Goal: Task Accomplishment & Management: Manage account settings

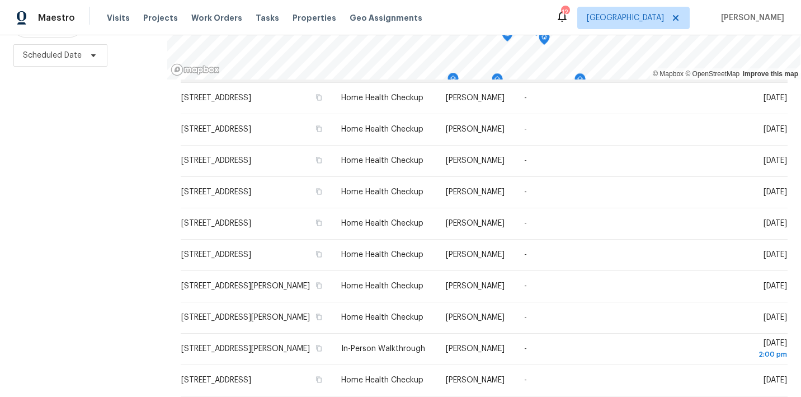
scroll to position [86, 0]
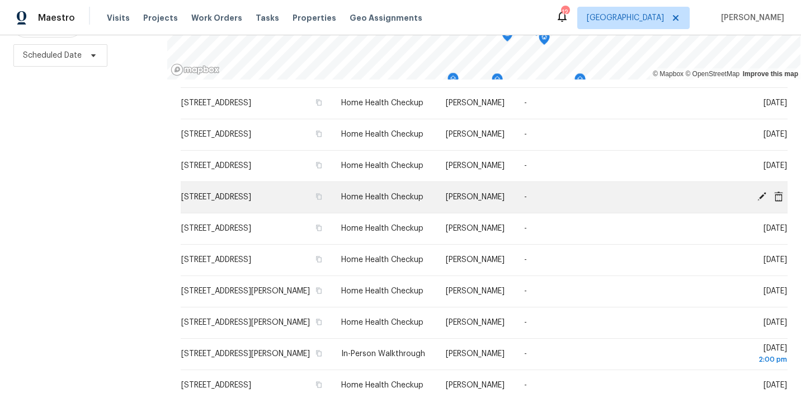
click at [764, 201] on icon at bounding box center [762, 196] width 10 height 10
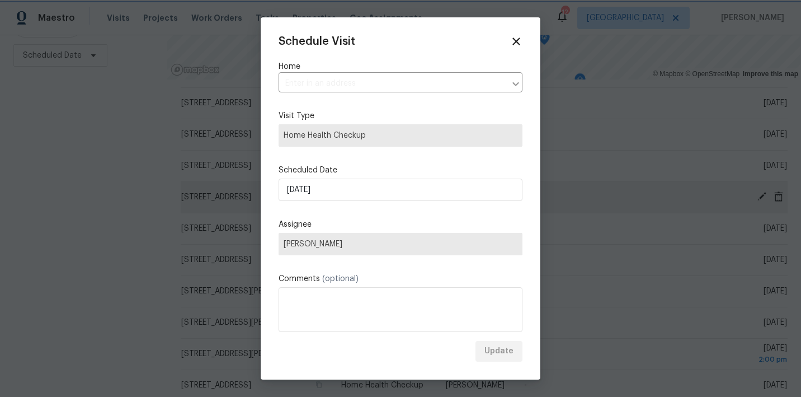
type input "[STREET_ADDRESS]"
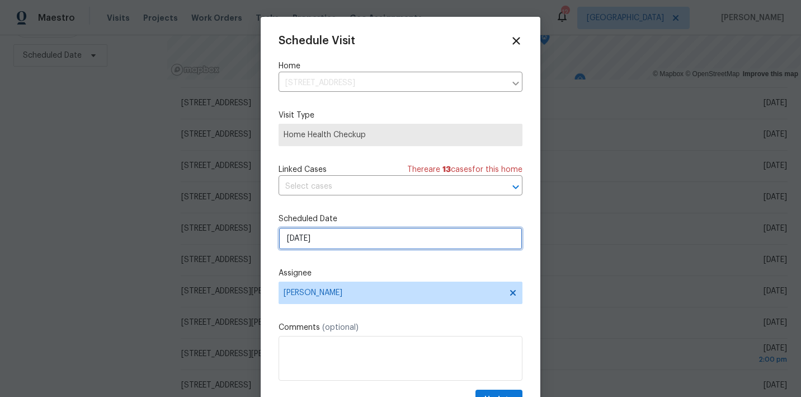
click at [461, 238] on input "[DATE]" at bounding box center [401, 238] width 244 height 22
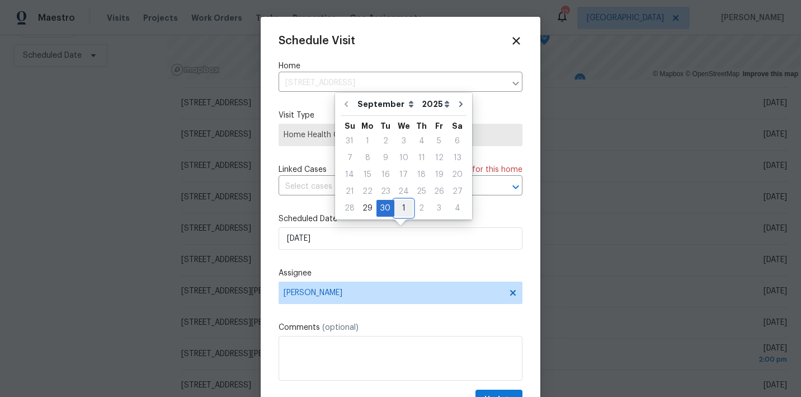
click at [399, 205] on div "1" at bounding box center [403, 208] width 18 height 16
type input "[DATE]"
select select "9"
click at [432, 266] on div "Schedule Visit Home 3135 S Mojave Rd Apt 152, Las Vegas, NV 89121 ​ Visit Type …" at bounding box center [401, 222] width 244 height 375
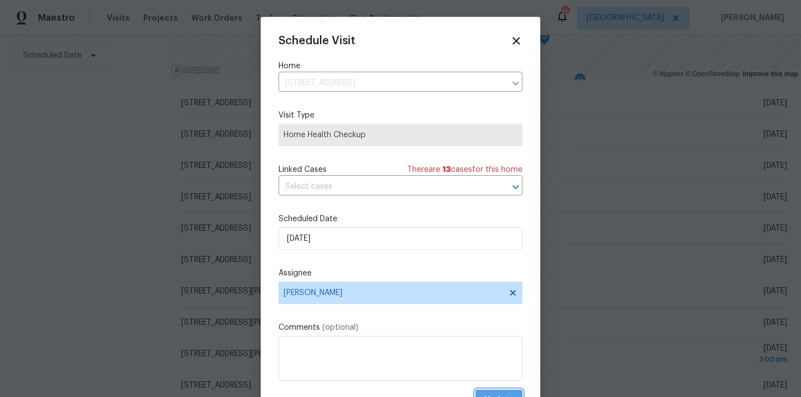
click at [493, 391] on button "Update" at bounding box center [498, 399] width 47 height 21
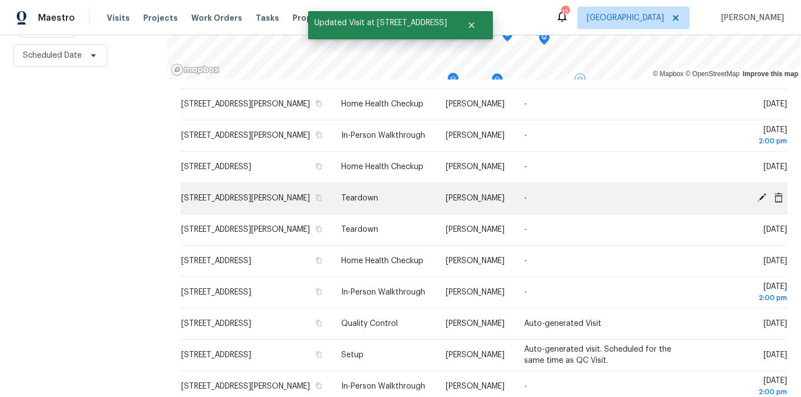
scroll to position [290, 0]
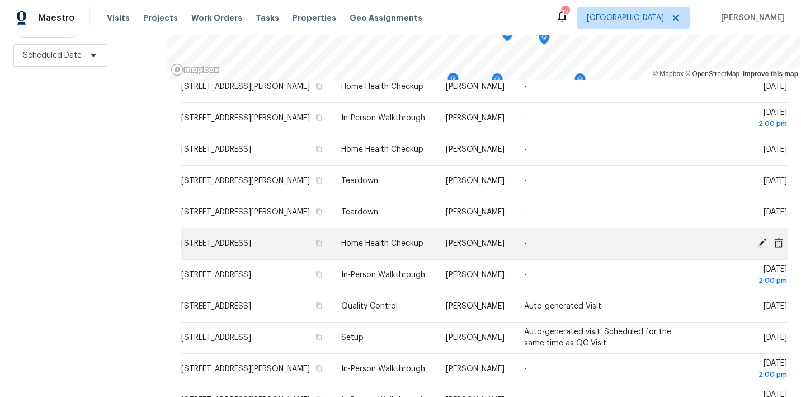
click at [761, 247] on icon at bounding box center [761, 242] width 9 height 9
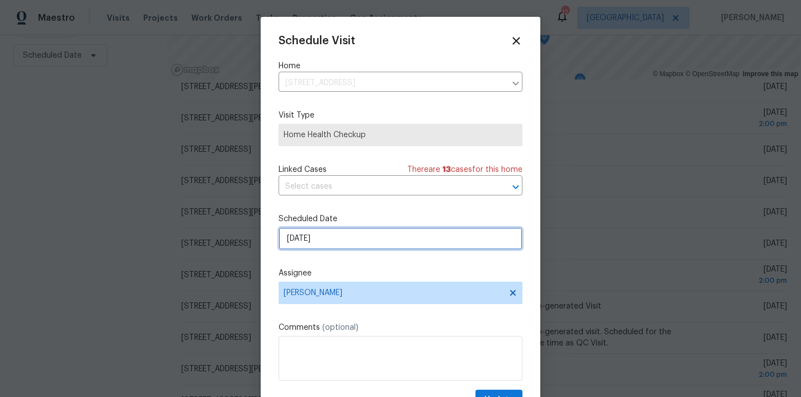
click at [397, 241] on input "10/1/2025" at bounding box center [401, 238] width 244 height 22
select select "9"
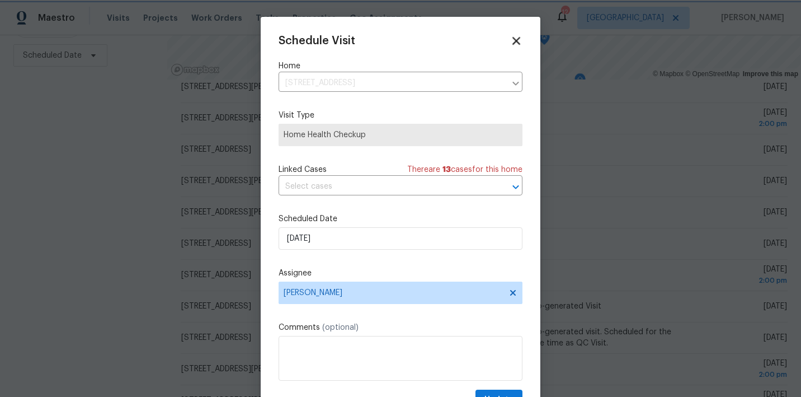
click at [511, 38] on icon at bounding box center [515, 40] width 13 height 13
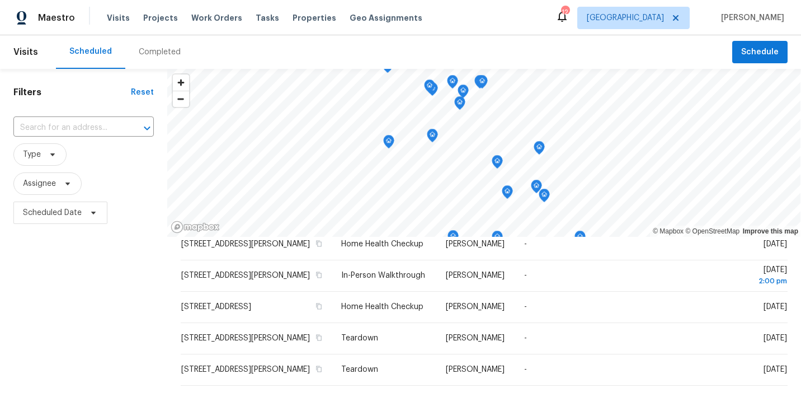
scroll to position [0, 0]
click at [60, 187] on span at bounding box center [66, 183] width 12 height 9
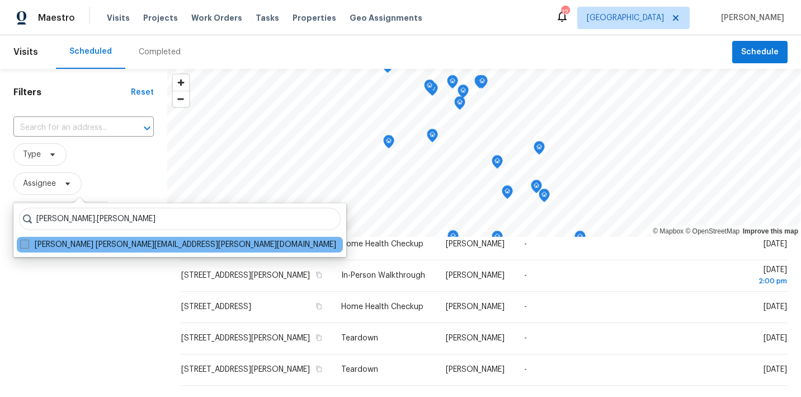
type input "Julian.murray"
click at [23, 242] on span at bounding box center [24, 243] width 9 height 9
click at [23, 242] on input "Julian Murray julian.murray@opendoor.com" at bounding box center [23, 242] width 7 height 7
checkbox input "true"
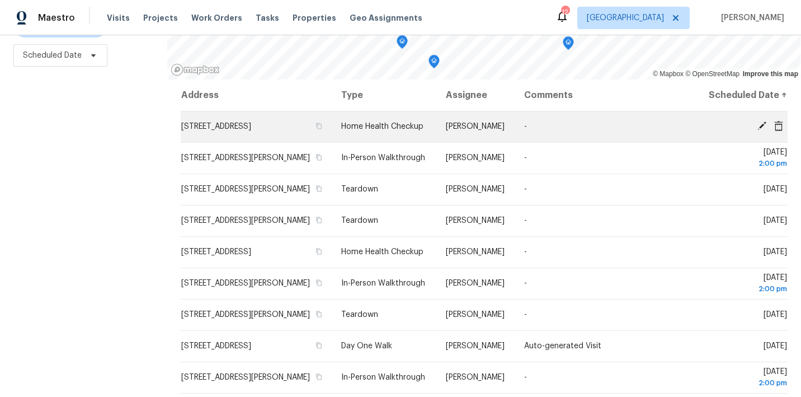
click at [761, 130] on icon at bounding box center [761, 125] width 9 height 9
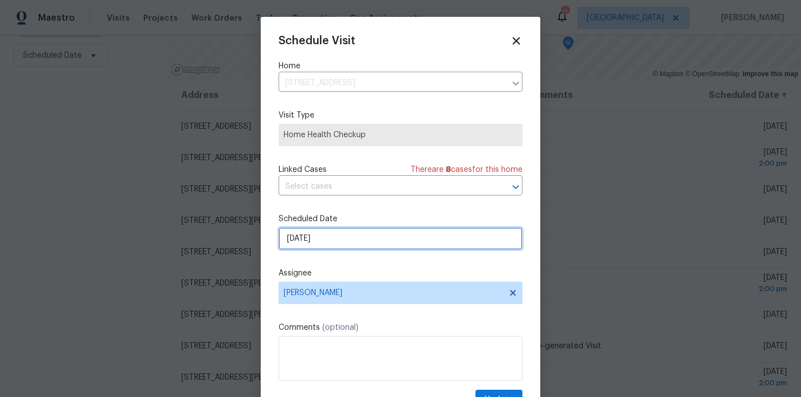
click at [372, 240] on input "9/30/2025" at bounding box center [401, 238] width 244 height 22
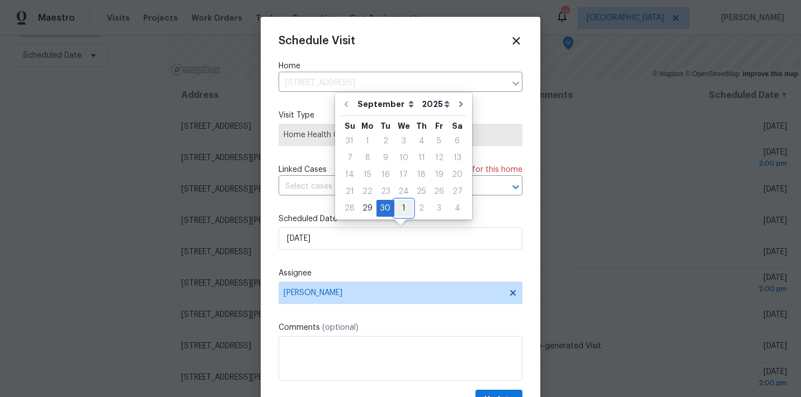
click at [401, 207] on div "1" at bounding box center [403, 208] width 18 height 16
type input "10/1/2025"
select select "9"
click at [495, 391] on button "Update" at bounding box center [498, 399] width 47 height 21
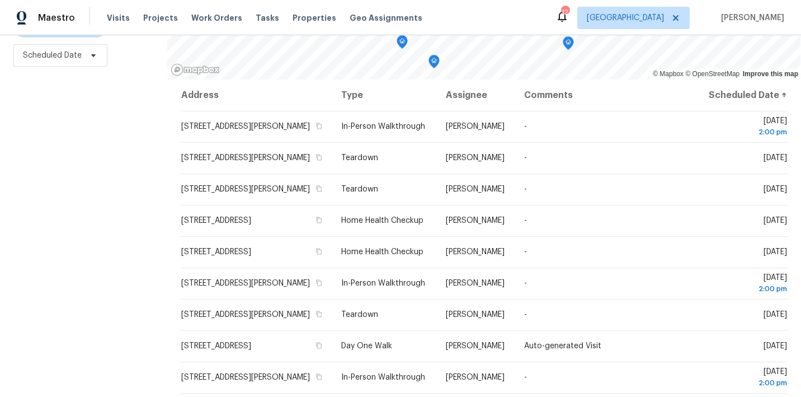
scroll to position [157, 0]
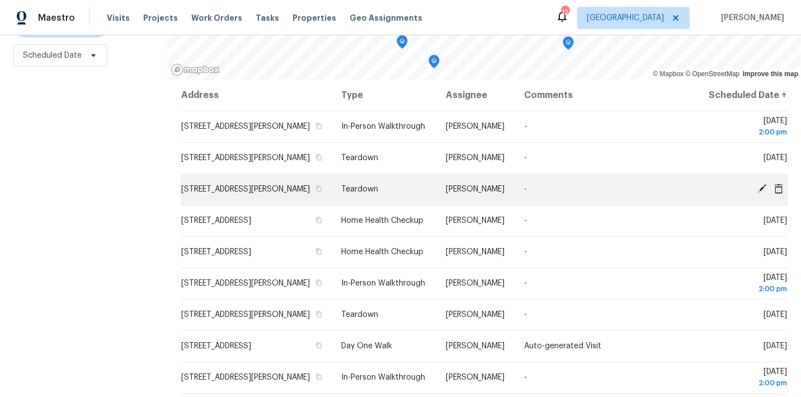
click at [766, 193] on icon at bounding box center [762, 188] width 10 height 10
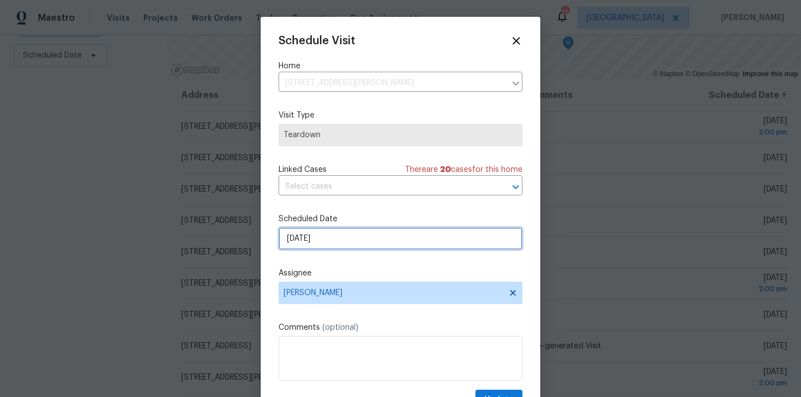
click at [384, 238] on input "9/30/2025" at bounding box center [401, 238] width 244 height 22
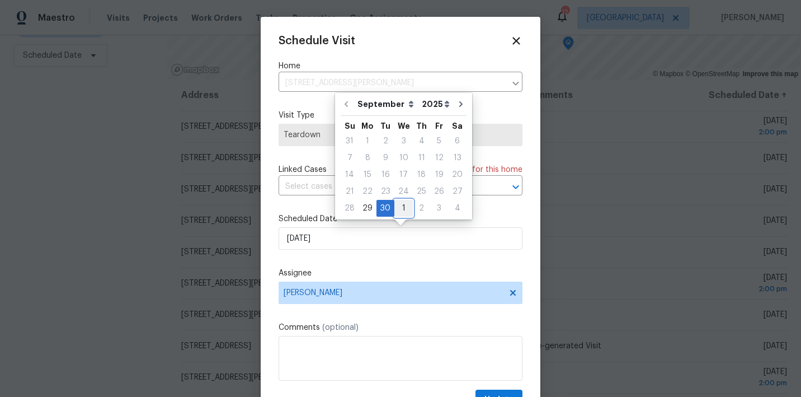
click at [399, 201] on div "1" at bounding box center [403, 208] width 18 height 16
type input "10/1/2025"
select select "9"
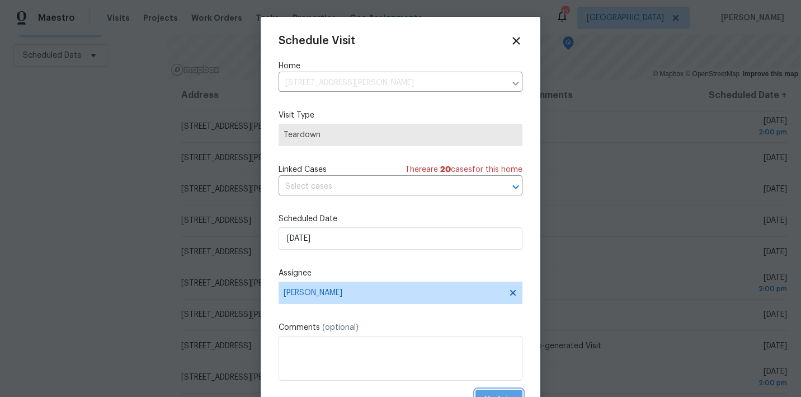
click at [494, 391] on button "Update" at bounding box center [498, 399] width 47 height 21
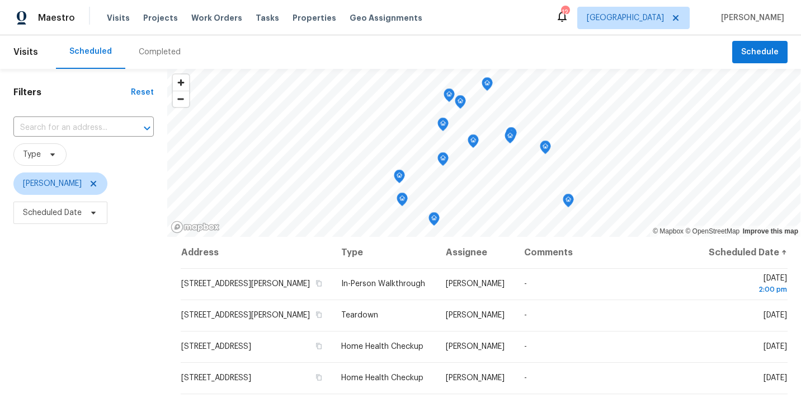
scroll to position [0, 0]
click at [89, 181] on icon at bounding box center [93, 183] width 9 height 9
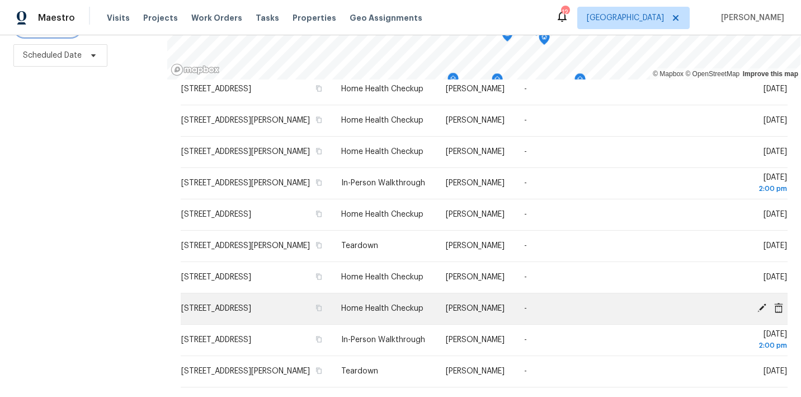
scroll to position [193, 0]
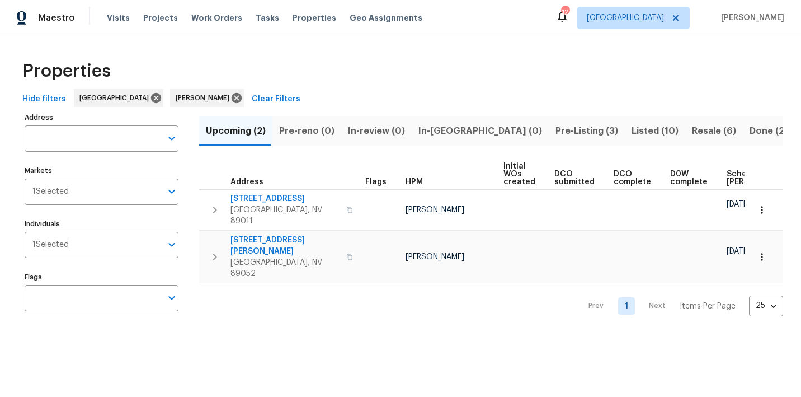
click at [555, 136] on span "Pre-Listing (3)" at bounding box center [586, 131] width 63 height 16
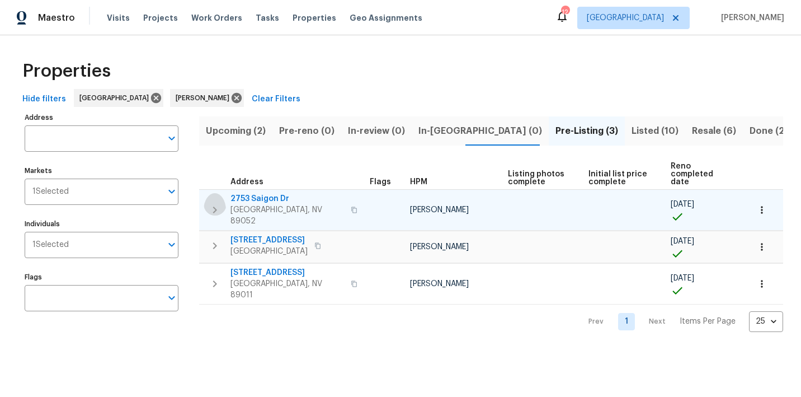
click at [213, 207] on icon "button" at bounding box center [214, 209] width 13 height 13
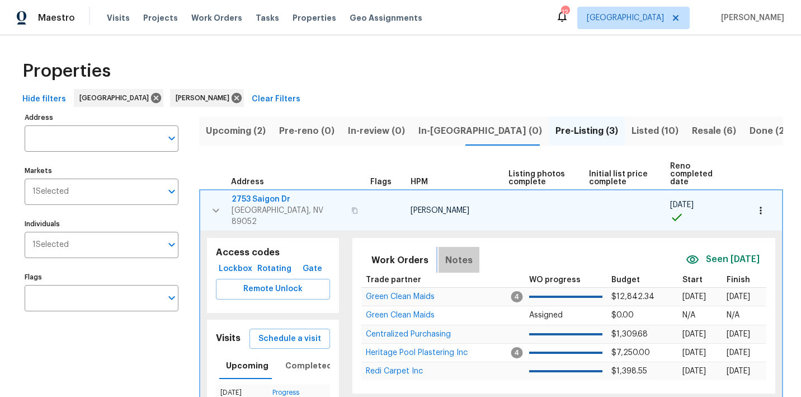
click at [455, 252] on span "Notes" at bounding box center [458, 260] width 27 height 16
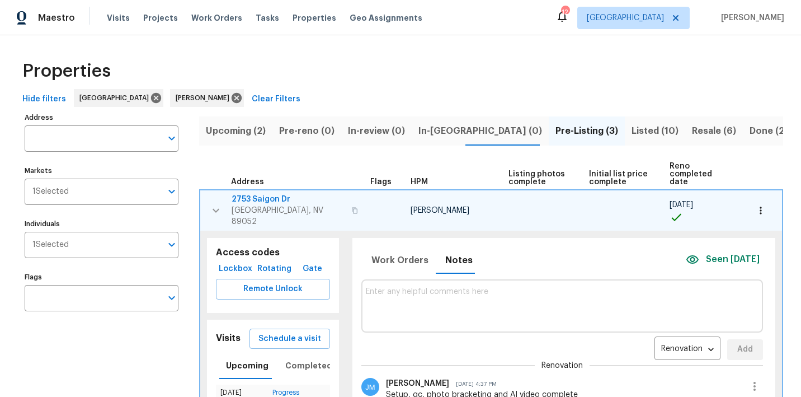
click at [213, 205] on icon "button" at bounding box center [215, 210] width 13 height 13
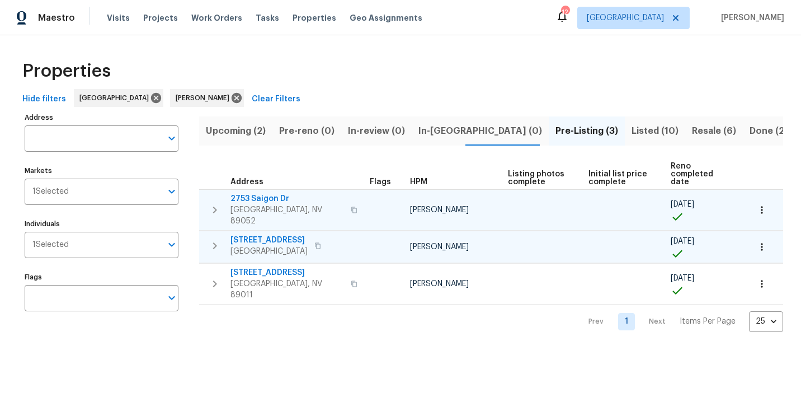
click at [215, 239] on icon "button" at bounding box center [214, 245] width 13 height 13
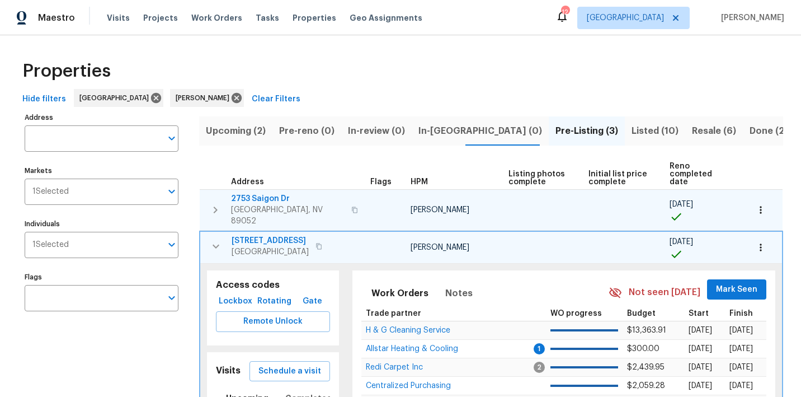
click at [725, 282] on span "Mark Seen" at bounding box center [736, 289] width 41 height 14
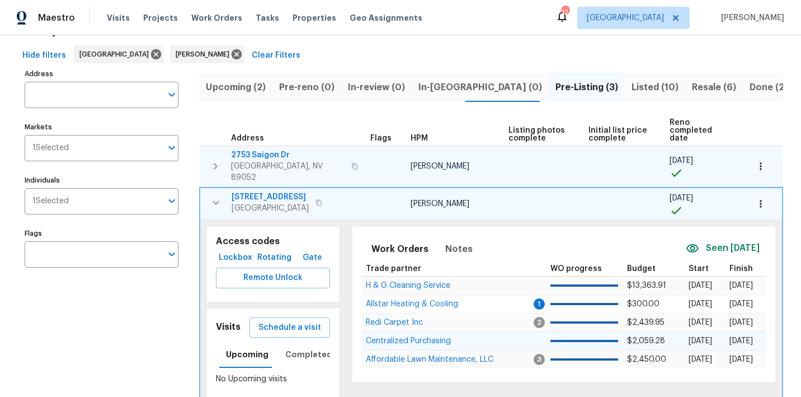
scroll to position [31, 0]
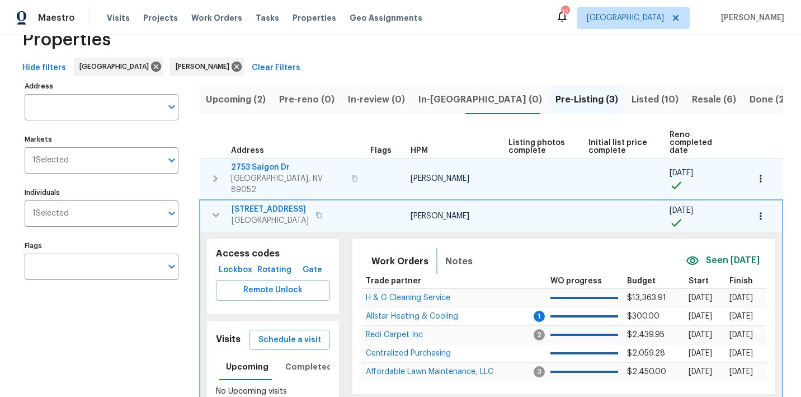
click at [451, 253] on span "Notes" at bounding box center [458, 261] width 27 height 16
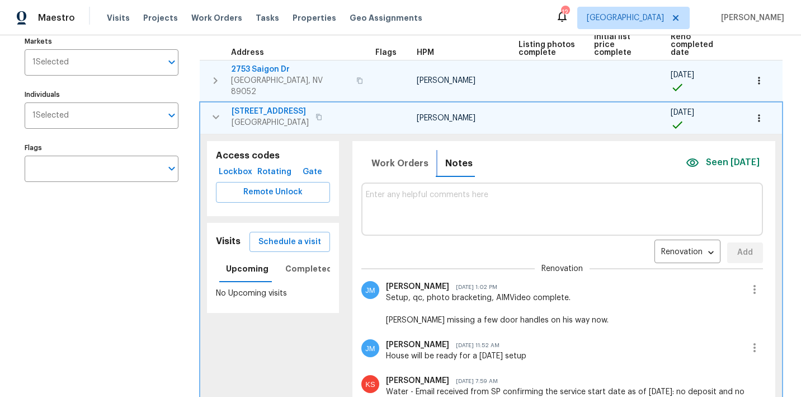
scroll to position [149, 0]
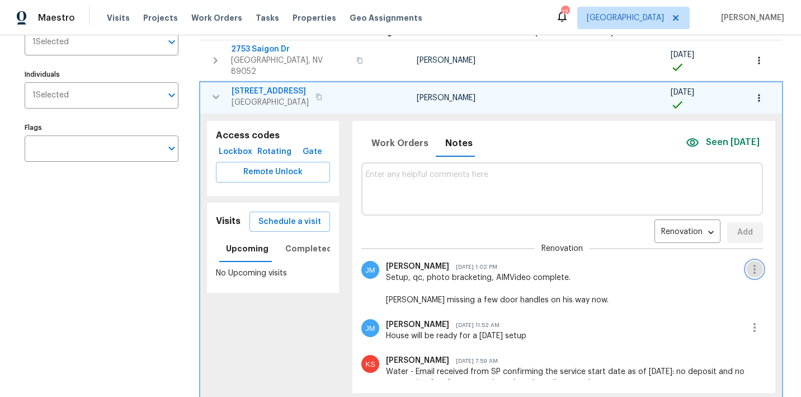
click at [758, 264] on icon "button" at bounding box center [754, 268] width 13 height 13
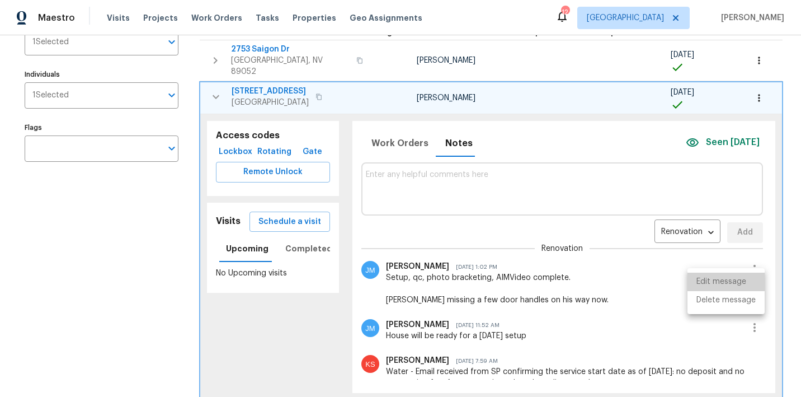
click at [740, 279] on li "Edit message" at bounding box center [725, 281] width 77 height 18
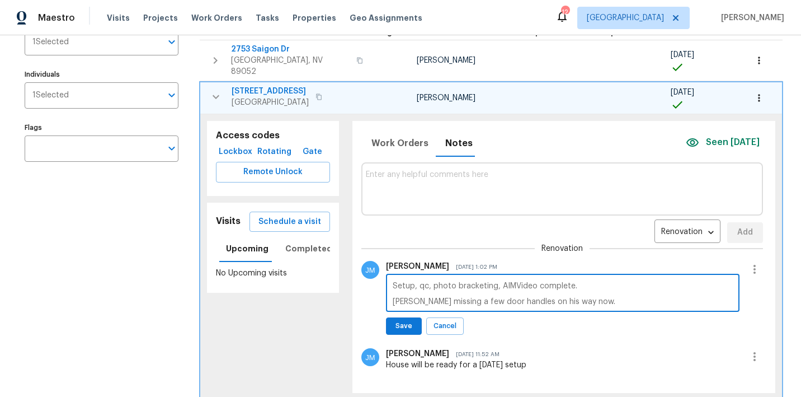
click at [512, 282] on textarea "Setup, qc, photo bracketing, AIMVideo complete. Gc missing a few door handles o…" at bounding box center [563, 293] width 340 height 23
type textarea "Setup, qc, photo bracketing, AI Video complete. Gc missing a few door handles o…"
click at [412, 320] on span "Save" at bounding box center [403, 326] width 21 height 12
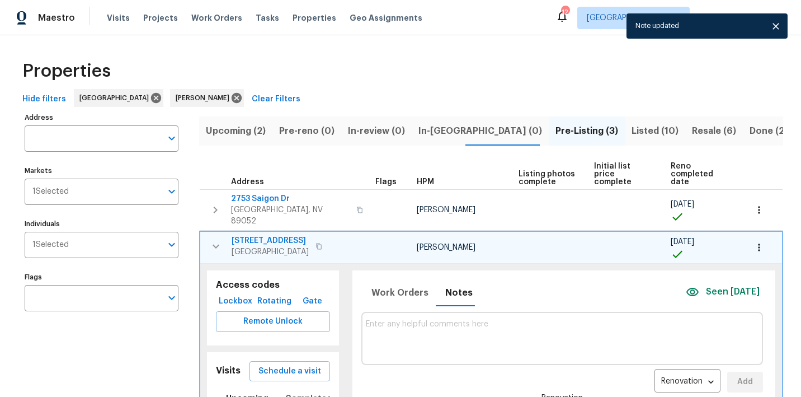
scroll to position [0, 0]
click at [211, 239] on icon "button" at bounding box center [215, 245] width 13 height 13
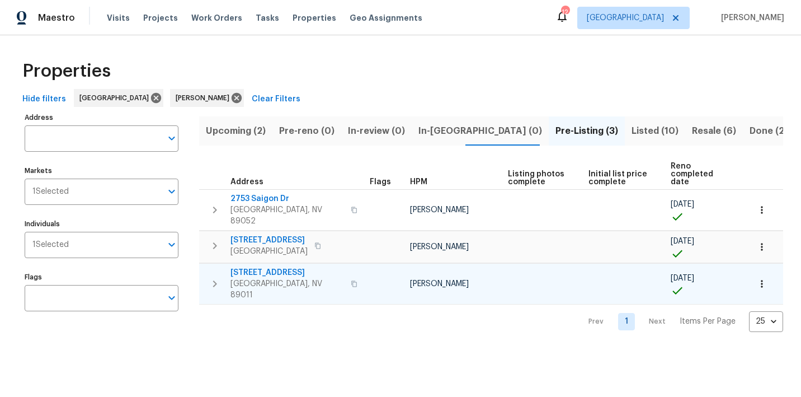
click at [213, 277] on icon "button" at bounding box center [214, 283] width 13 height 13
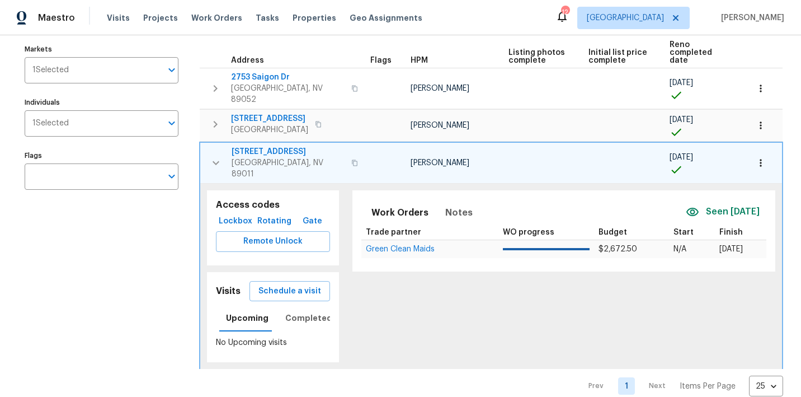
scroll to position [121, 0]
click at [214, 157] on icon "button" at bounding box center [215, 163] width 13 height 13
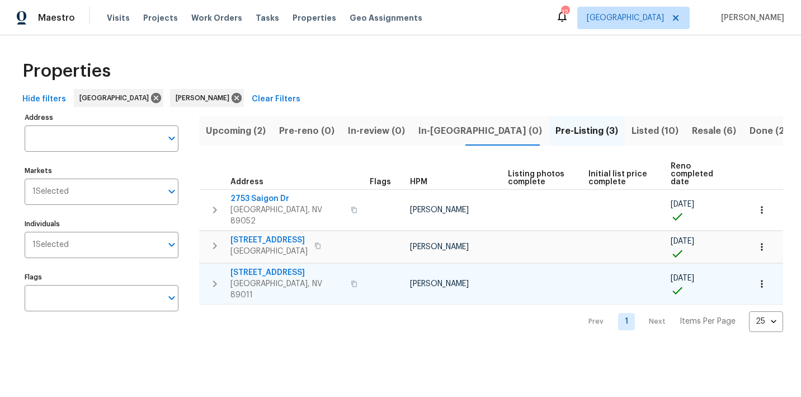
scroll to position [0, 0]
click at [249, 128] on span "Upcoming (2)" at bounding box center [236, 131] width 60 height 16
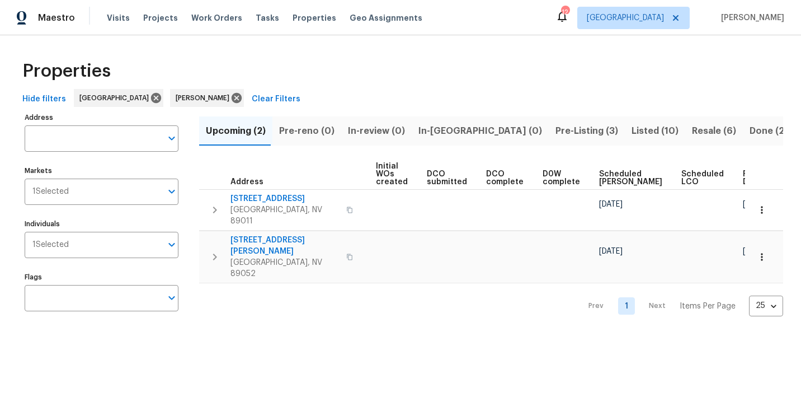
scroll to position [0, 127]
click at [743, 174] on span "Ready Date" at bounding box center [755, 178] width 25 height 16
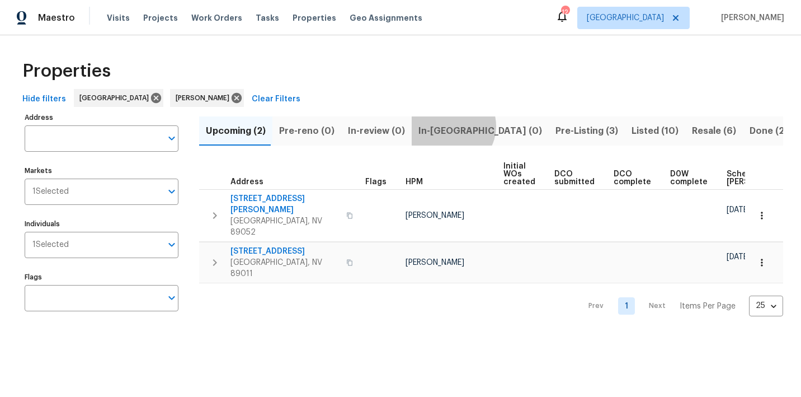
click at [445, 126] on span "In-reno (0)" at bounding box center [480, 131] width 124 height 16
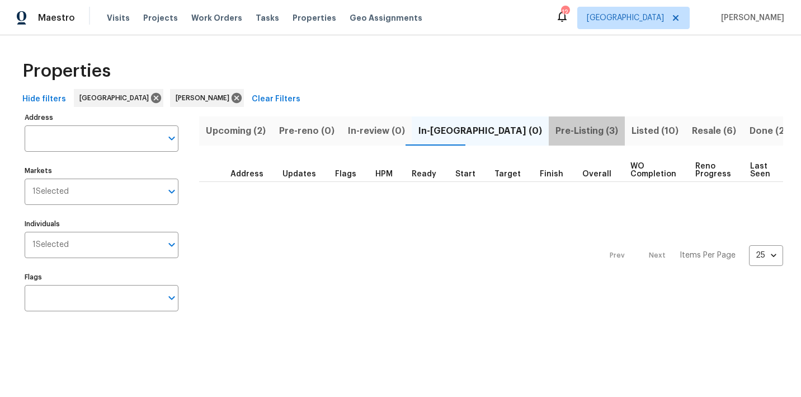
click at [555, 130] on span "Pre-Listing (3)" at bounding box center [586, 131] width 63 height 16
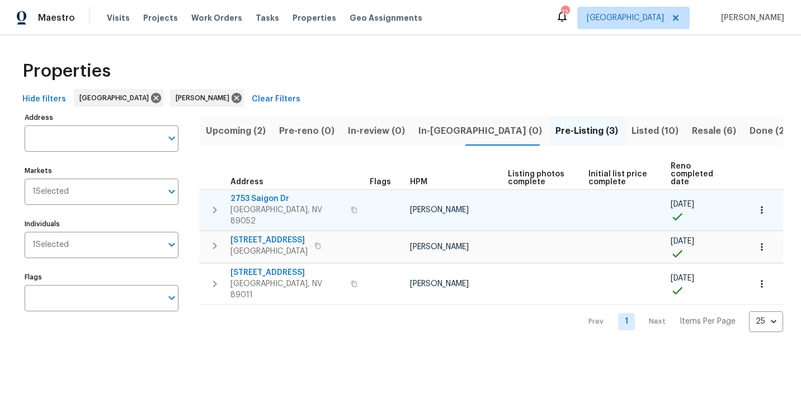
click at [761, 210] on button "button" at bounding box center [761, 209] width 25 height 25
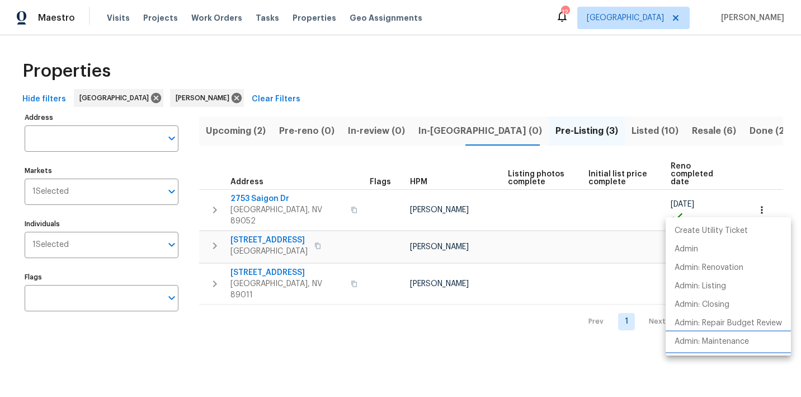
click at [700, 340] on p "Admin: Maintenance" at bounding box center [711, 342] width 74 height 12
click at [364, 338] on div at bounding box center [400, 198] width 801 height 397
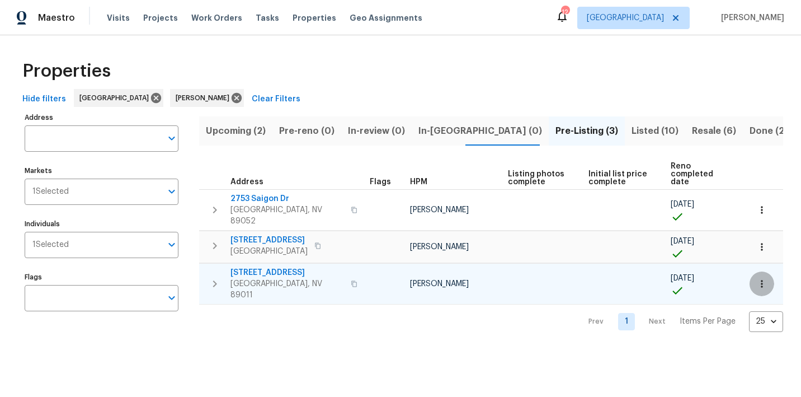
click at [760, 278] on icon "button" at bounding box center [761, 283] width 11 height 11
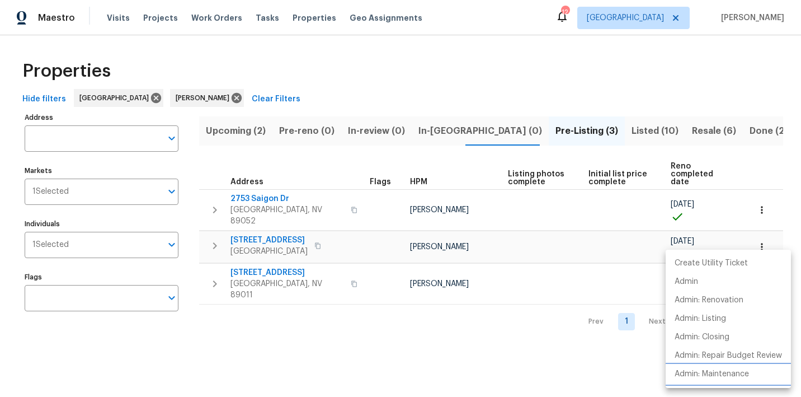
click at [718, 370] on p "Admin: Maintenance" at bounding box center [711, 374] width 74 height 12
click at [402, 82] on div at bounding box center [400, 198] width 801 height 397
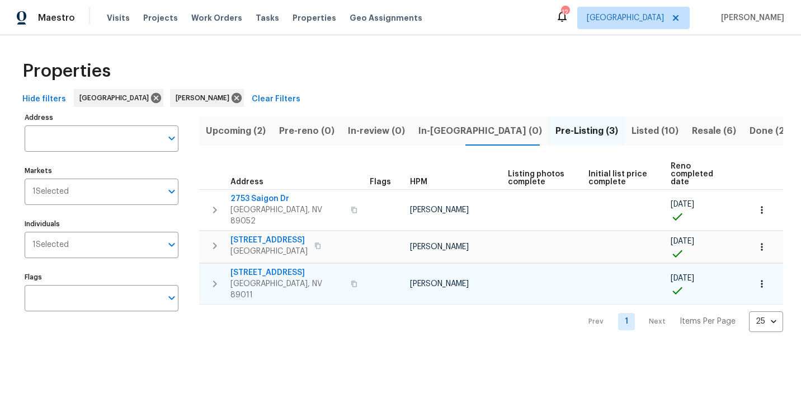
click at [761, 276] on button "button" at bounding box center [761, 283] width 25 height 25
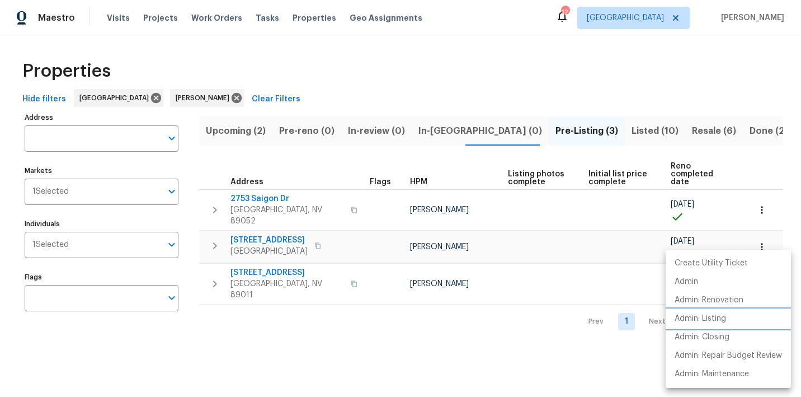
click at [707, 317] on p "Admin: Listing" at bounding box center [699, 319] width 51 height 12
click at [416, 74] on div at bounding box center [400, 198] width 801 height 397
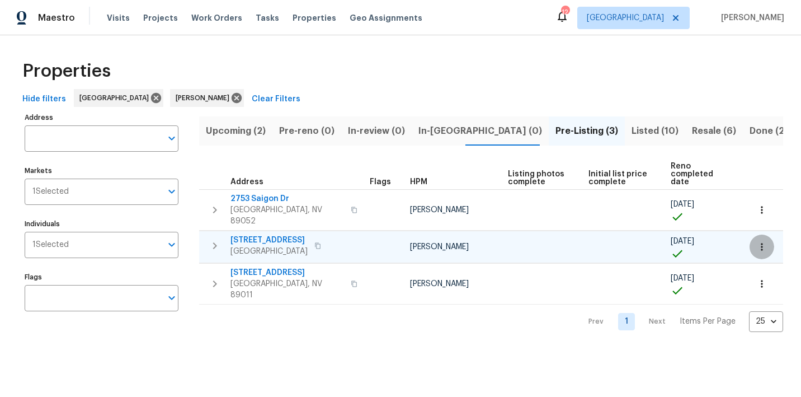
click at [759, 241] on icon "button" at bounding box center [761, 246] width 11 height 11
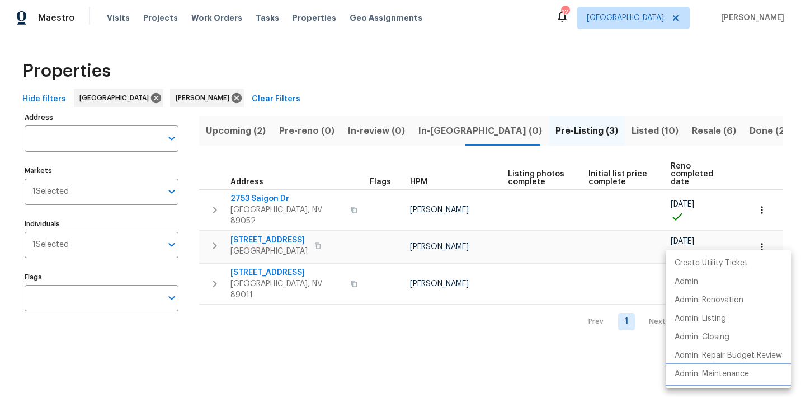
click at [700, 372] on p "Admin: Maintenance" at bounding box center [711, 374] width 74 height 12
click at [303, 54] on div at bounding box center [400, 198] width 801 height 397
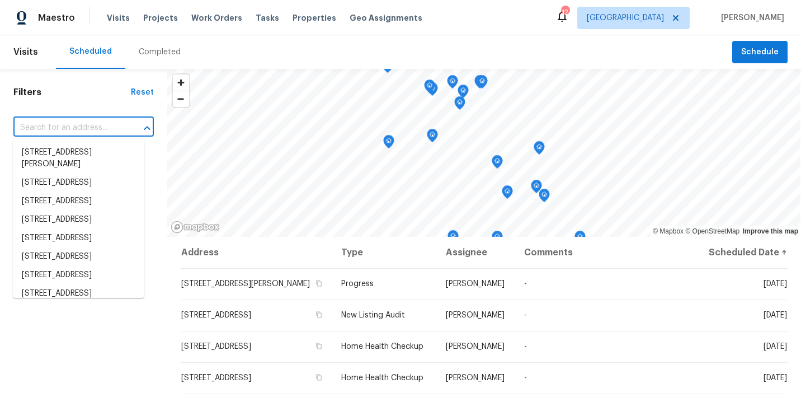
click at [81, 120] on input "text" at bounding box center [67, 127] width 109 height 17
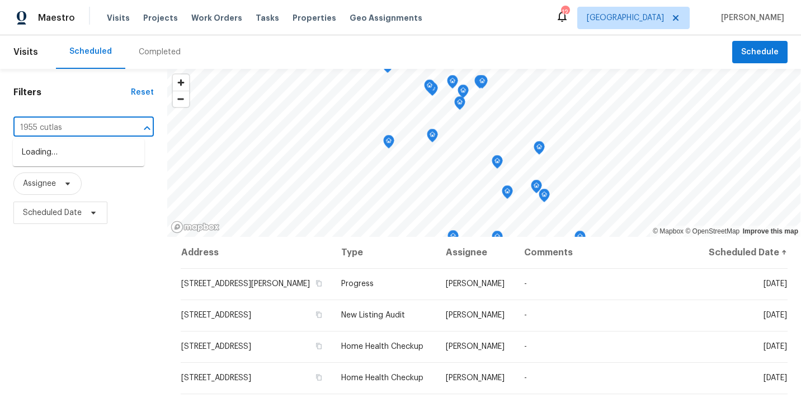
type input "1955 cutlass"
click at [79, 154] on li "[STREET_ADDRESS][PERSON_NAME]" at bounding box center [78, 158] width 131 height 30
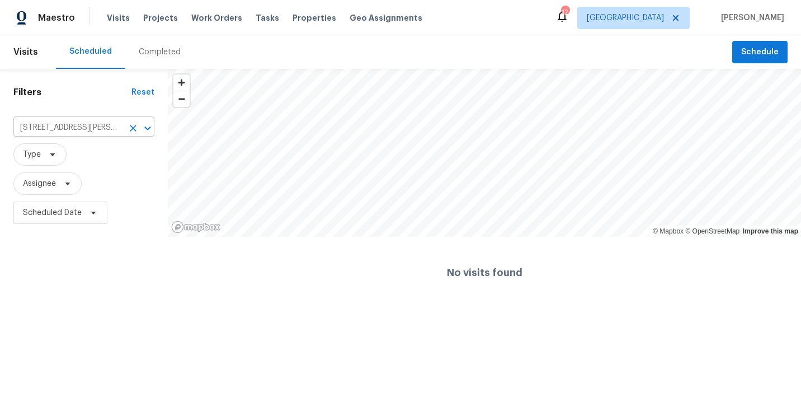
click at [131, 129] on icon "Clear" at bounding box center [133, 127] width 11 height 11
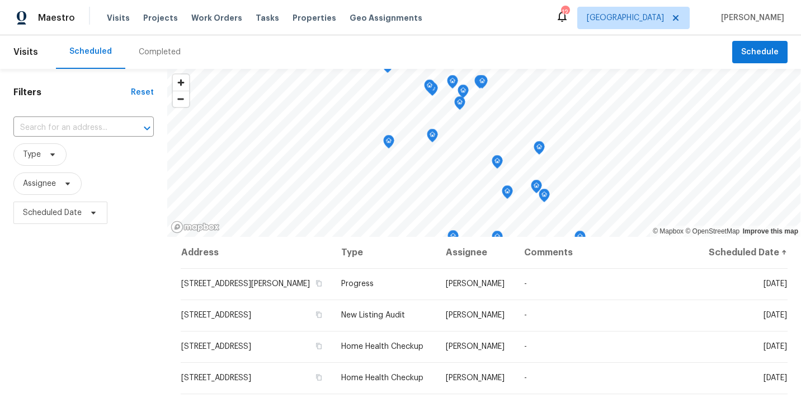
click at [145, 48] on div "Completed" at bounding box center [160, 51] width 42 height 11
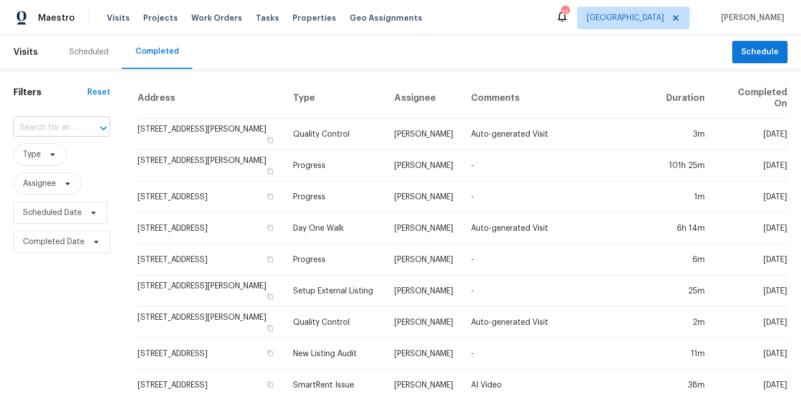
click at [68, 126] on input "text" at bounding box center [45, 127] width 65 height 17
type input "1955 cutlass"
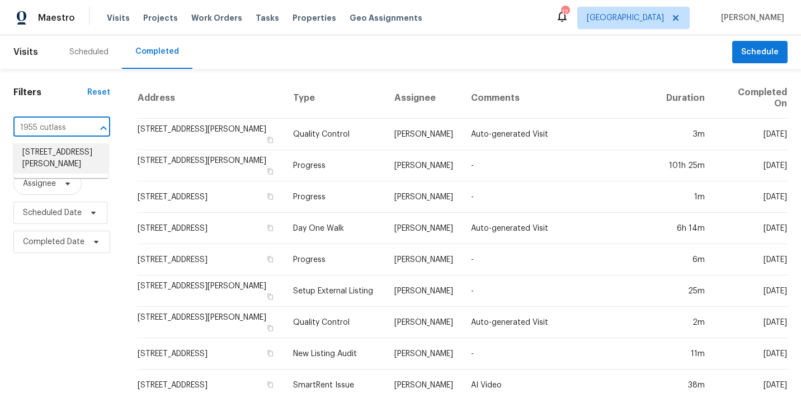
click at [58, 161] on li "1955 Cutlass Dr # 1955, Henderson, NV 89014" at bounding box center [60, 158] width 95 height 30
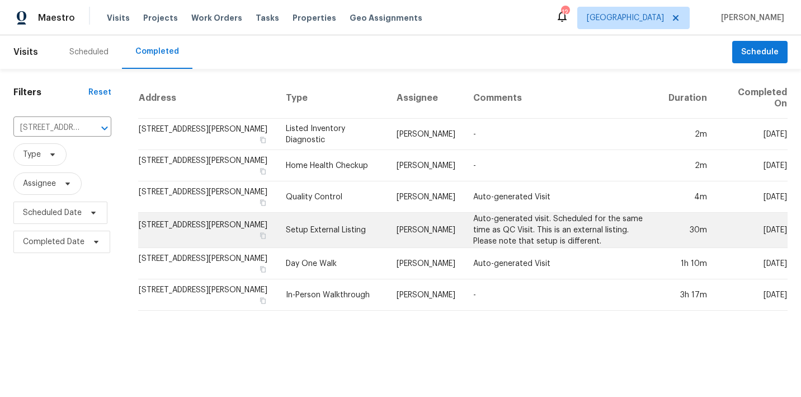
click at [422, 237] on td "[PERSON_NAME]" at bounding box center [426, 230] width 77 height 35
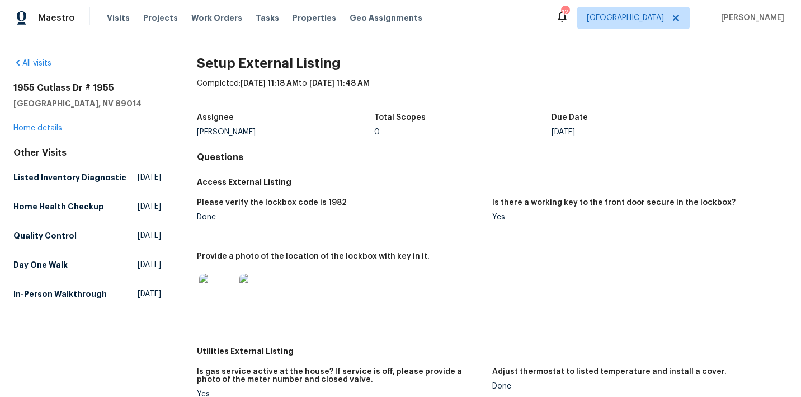
click at [218, 293] on img at bounding box center [217, 291] width 36 height 36
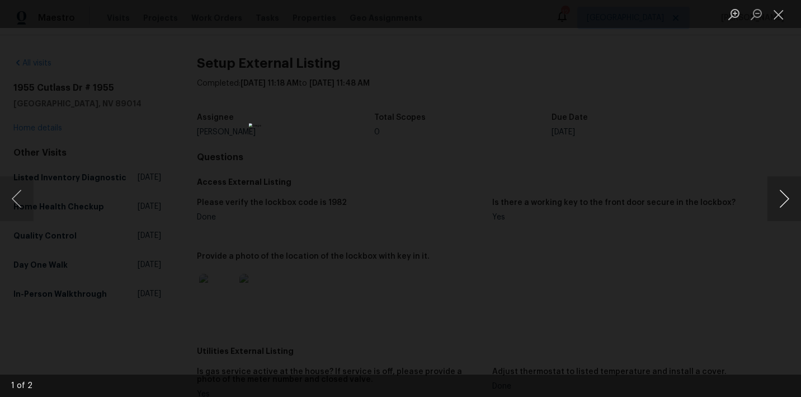
click at [779, 207] on button "Next image" at bounding box center [784, 198] width 34 height 45
click at [18, 195] on button "Previous image" at bounding box center [17, 198] width 34 height 45
click at [555, 120] on div "Lightbox" at bounding box center [400, 198] width 801 height 397
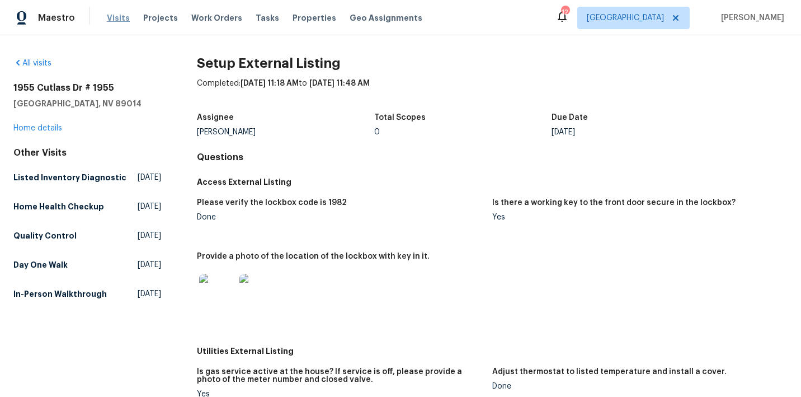
click at [109, 17] on span "Visits" at bounding box center [118, 17] width 23 height 11
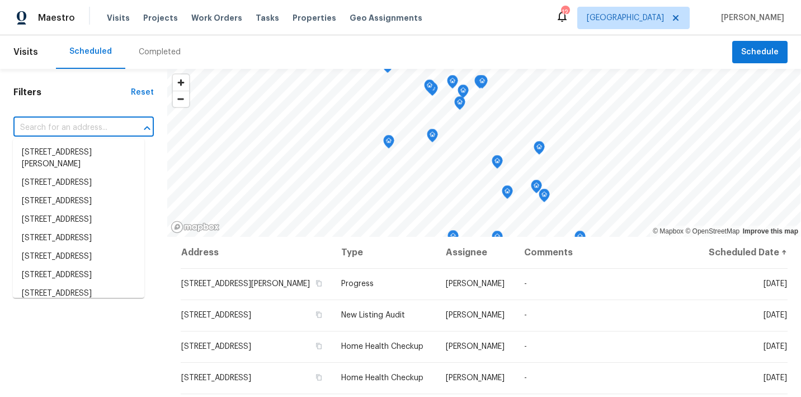
click at [56, 124] on input "text" at bounding box center [67, 127] width 109 height 17
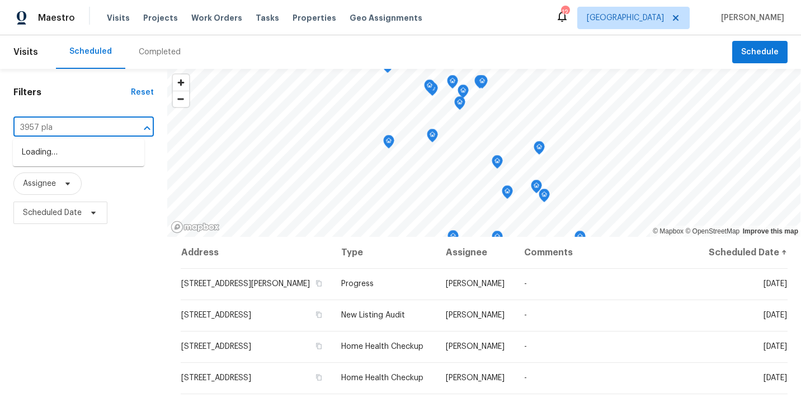
type input "3957 plac"
click at [56, 163] on li "[STREET_ADDRESS][PERSON_NAME]" at bounding box center [78, 158] width 131 height 30
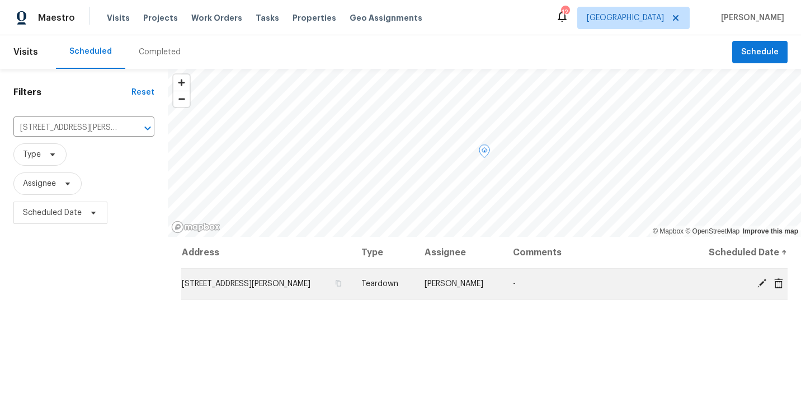
click at [763, 285] on icon at bounding box center [762, 283] width 10 height 10
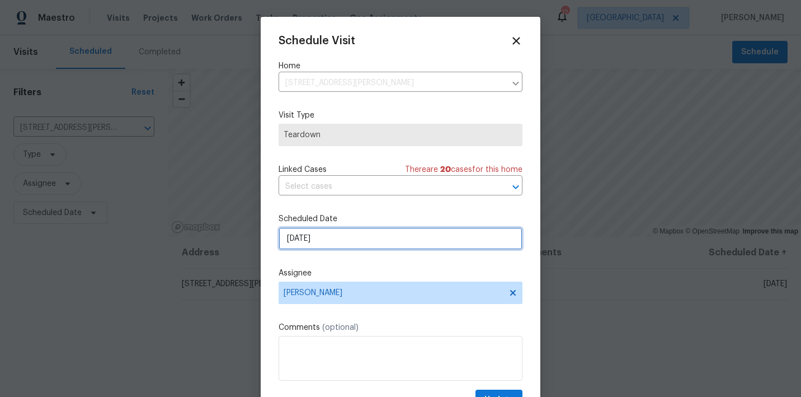
select select "9"
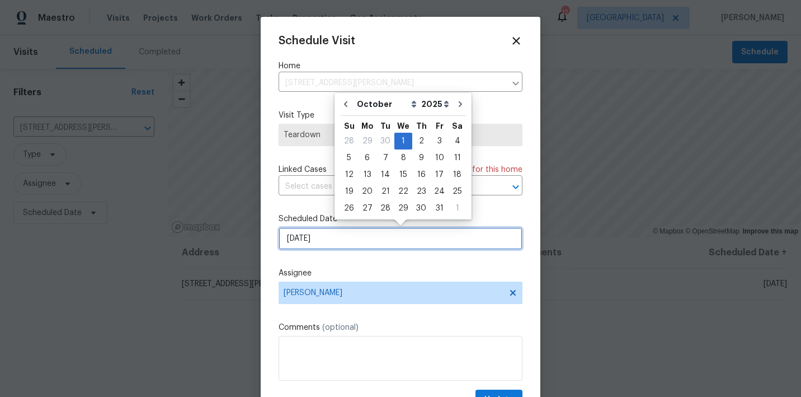
click at [347, 232] on input "10/1/2025" at bounding box center [401, 238] width 244 height 22
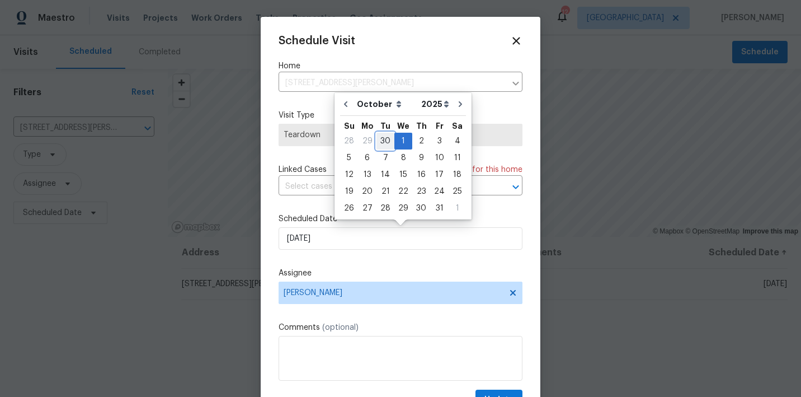
click at [385, 144] on div "30" at bounding box center [385, 141] width 18 height 16
type input "9/30/2025"
select select "8"
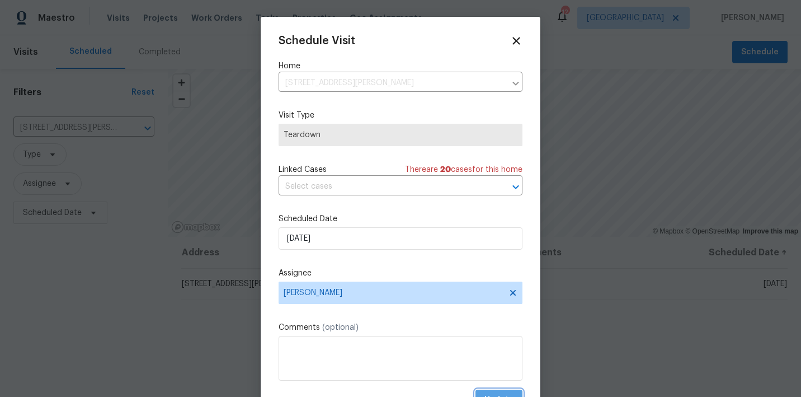
click at [490, 393] on span "Update" at bounding box center [498, 400] width 29 height 14
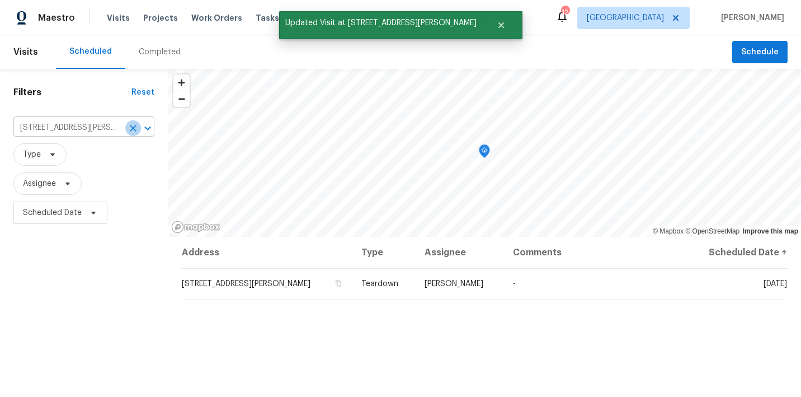
click at [136, 128] on icon "Clear" at bounding box center [133, 127] width 11 height 11
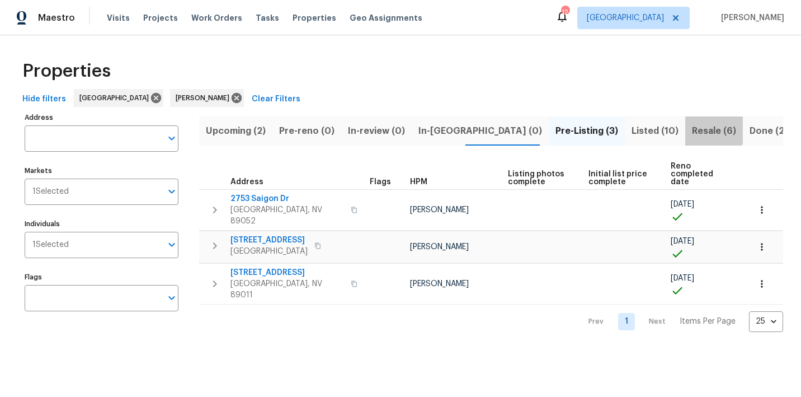
click at [692, 126] on span "Resale (6)" at bounding box center [714, 131] width 44 height 16
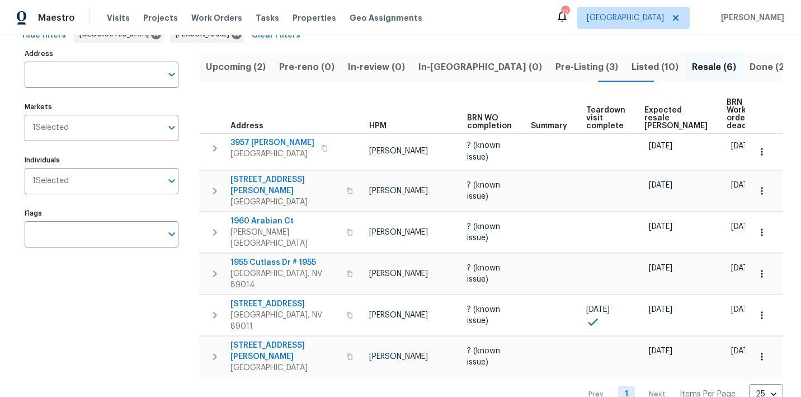
scroll to position [0, 35]
click at [646, 116] on span "Expected resale [PERSON_NAME]" at bounding box center [676, 117] width 63 height 23
